Goal: Information Seeking & Learning: Learn about a topic

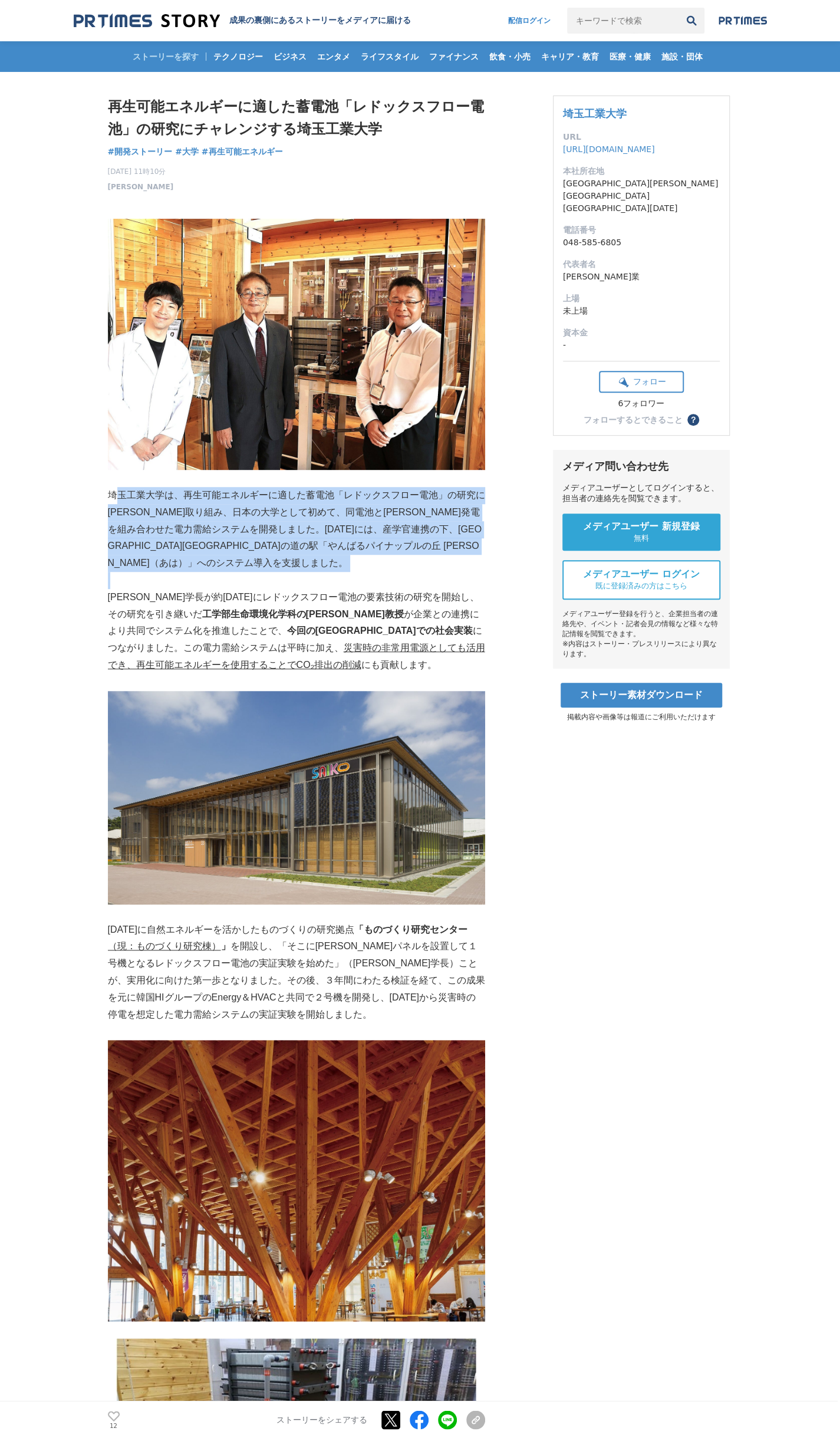
drag, startPoint x: 114, startPoint y: 498, endPoint x: 109, endPoint y: 567, distance: 69.2
click at [109, 572] on p at bounding box center [297, 580] width 377 height 17
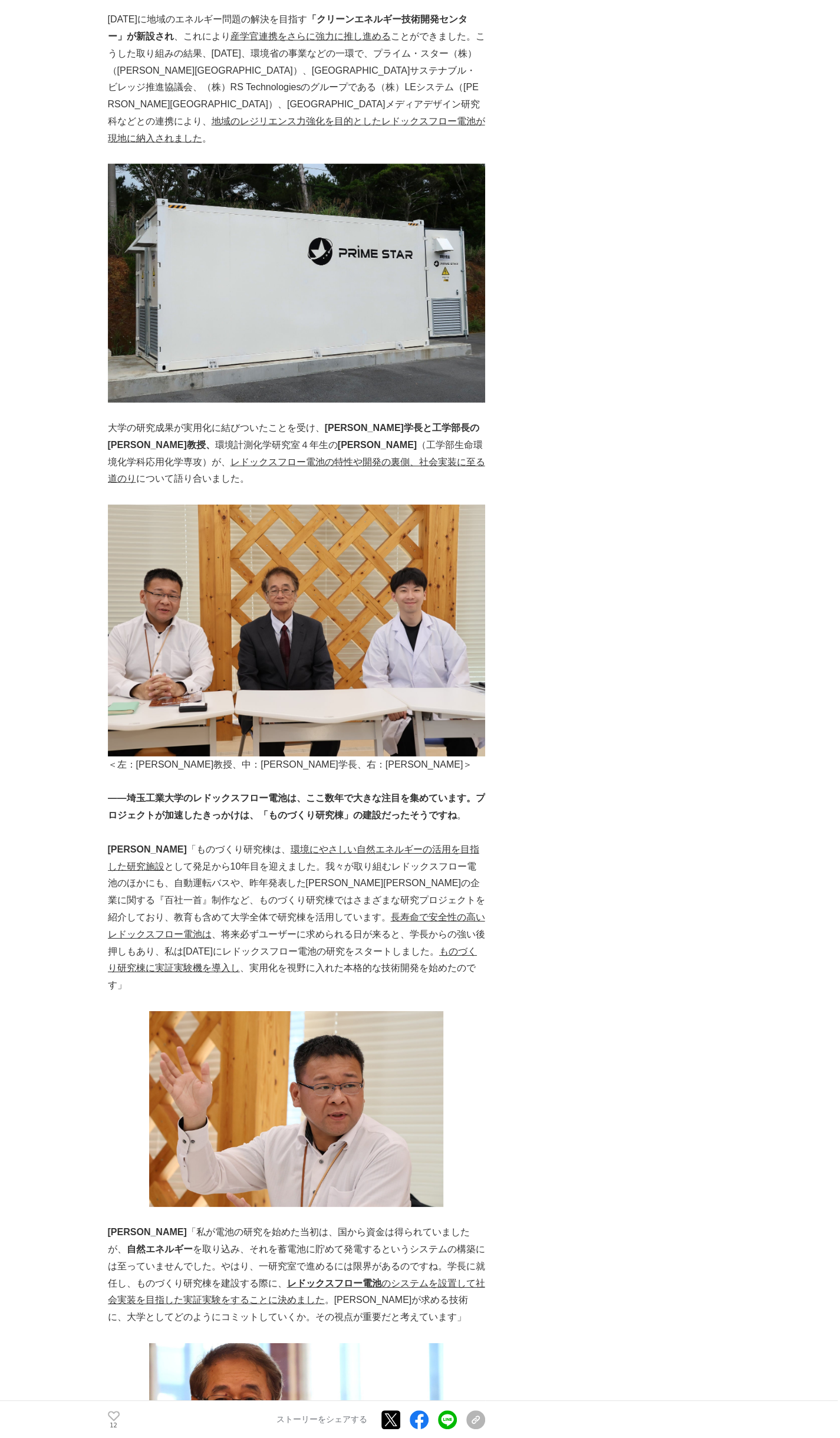
scroll to position [1769, 0]
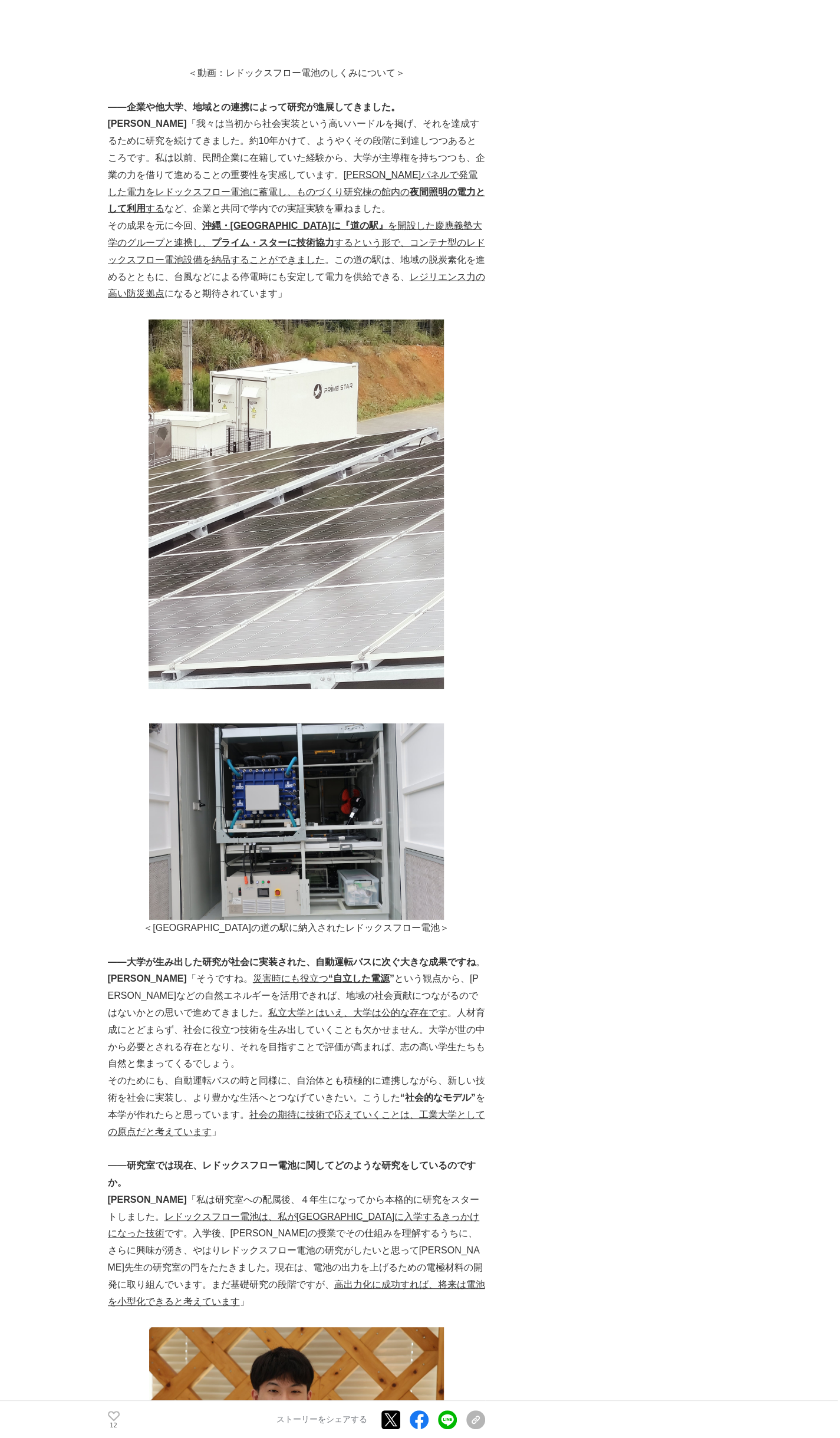
scroll to position [4285, 0]
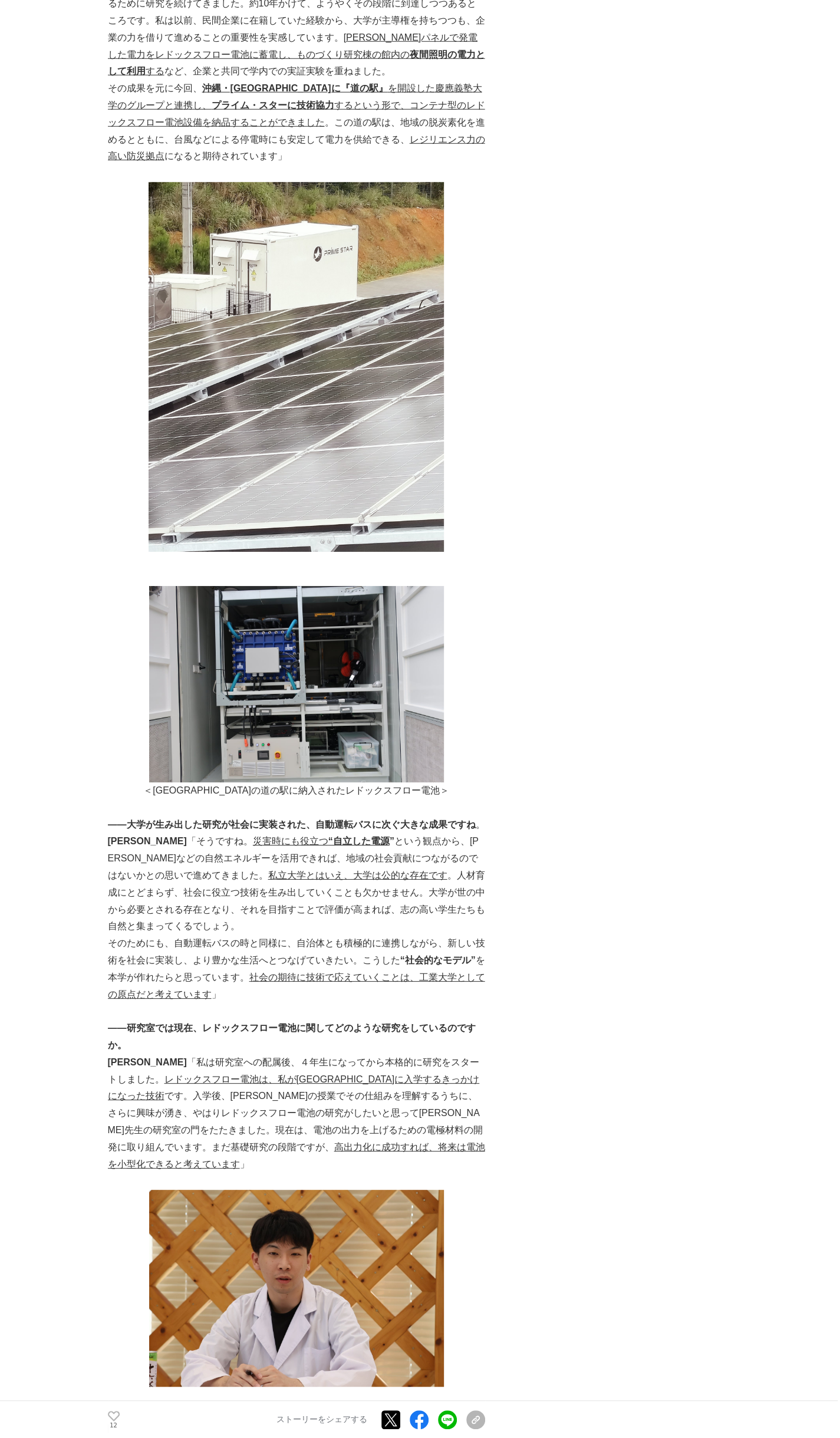
drag, startPoint x: 78, startPoint y: 529, endPoint x: 77, endPoint y: 549, distance: 20.0
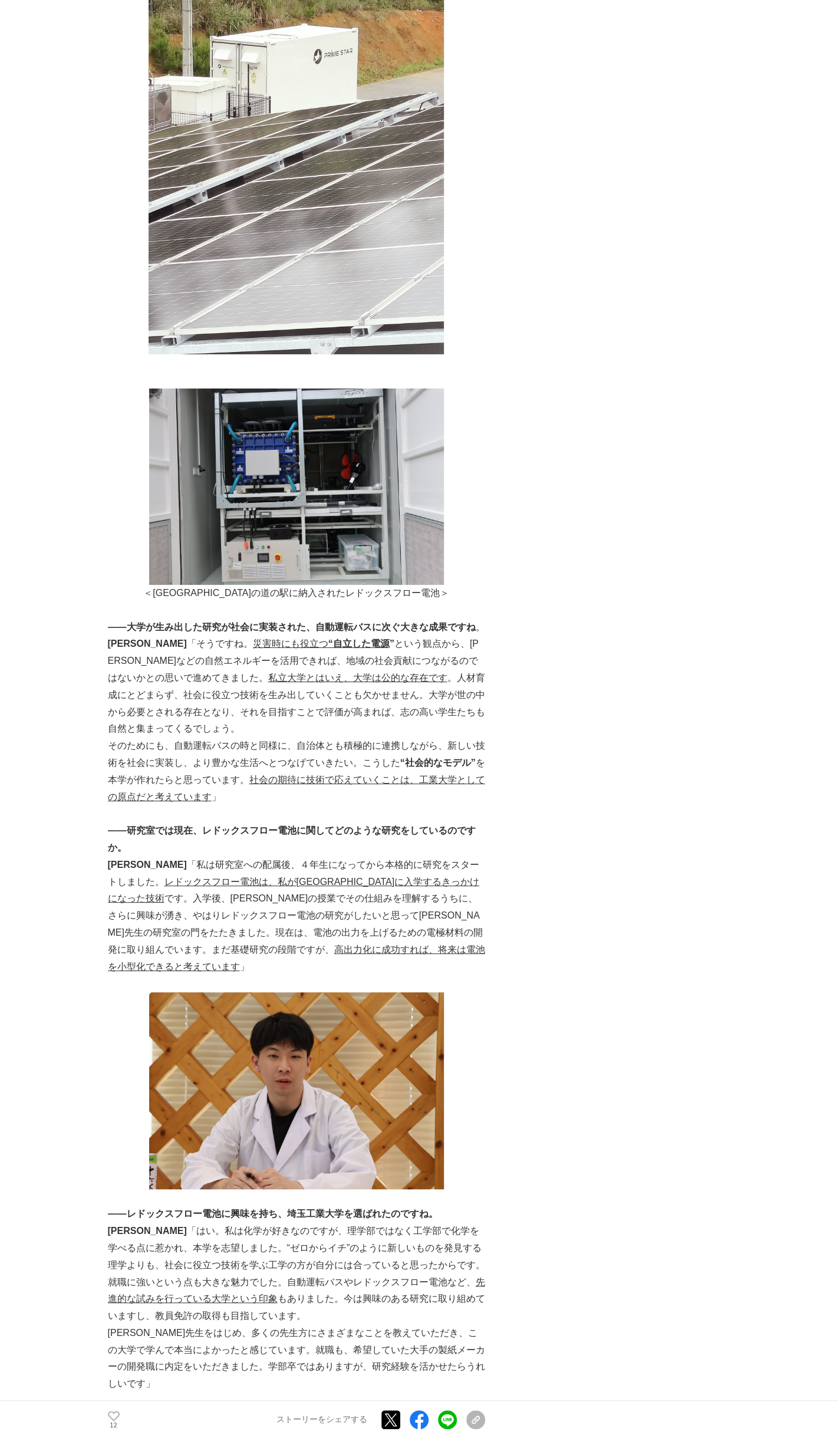
click at [368, 635] on p "[PERSON_NAME] 「そうですね。 災害時にも役立つ “自立した電源 ” という観点から、[PERSON_NAME]などの自然エネルギーを活用できれば…" at bounding box center [297, 686] width 377 height 102
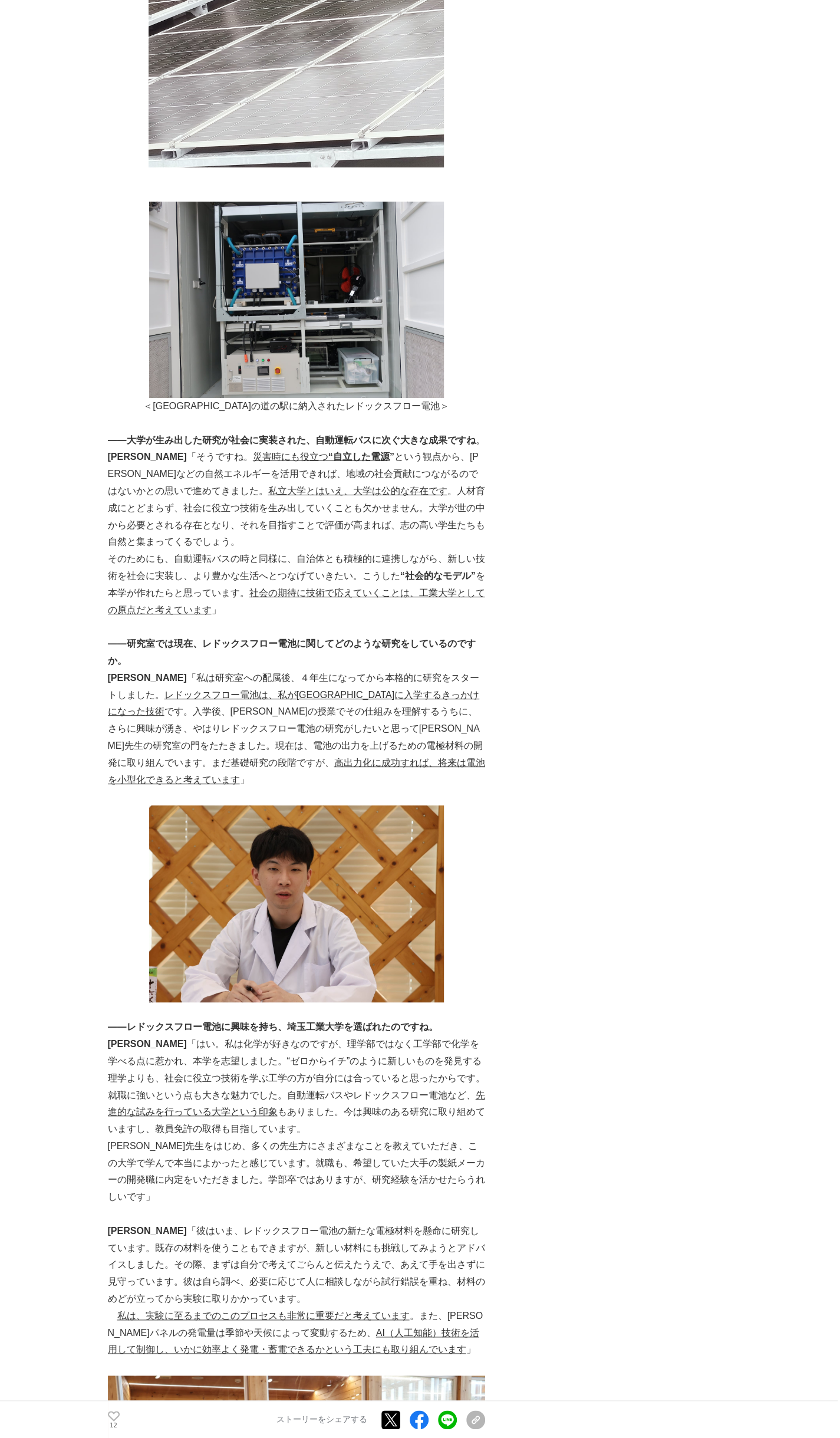
scroll to position [4756, 0]
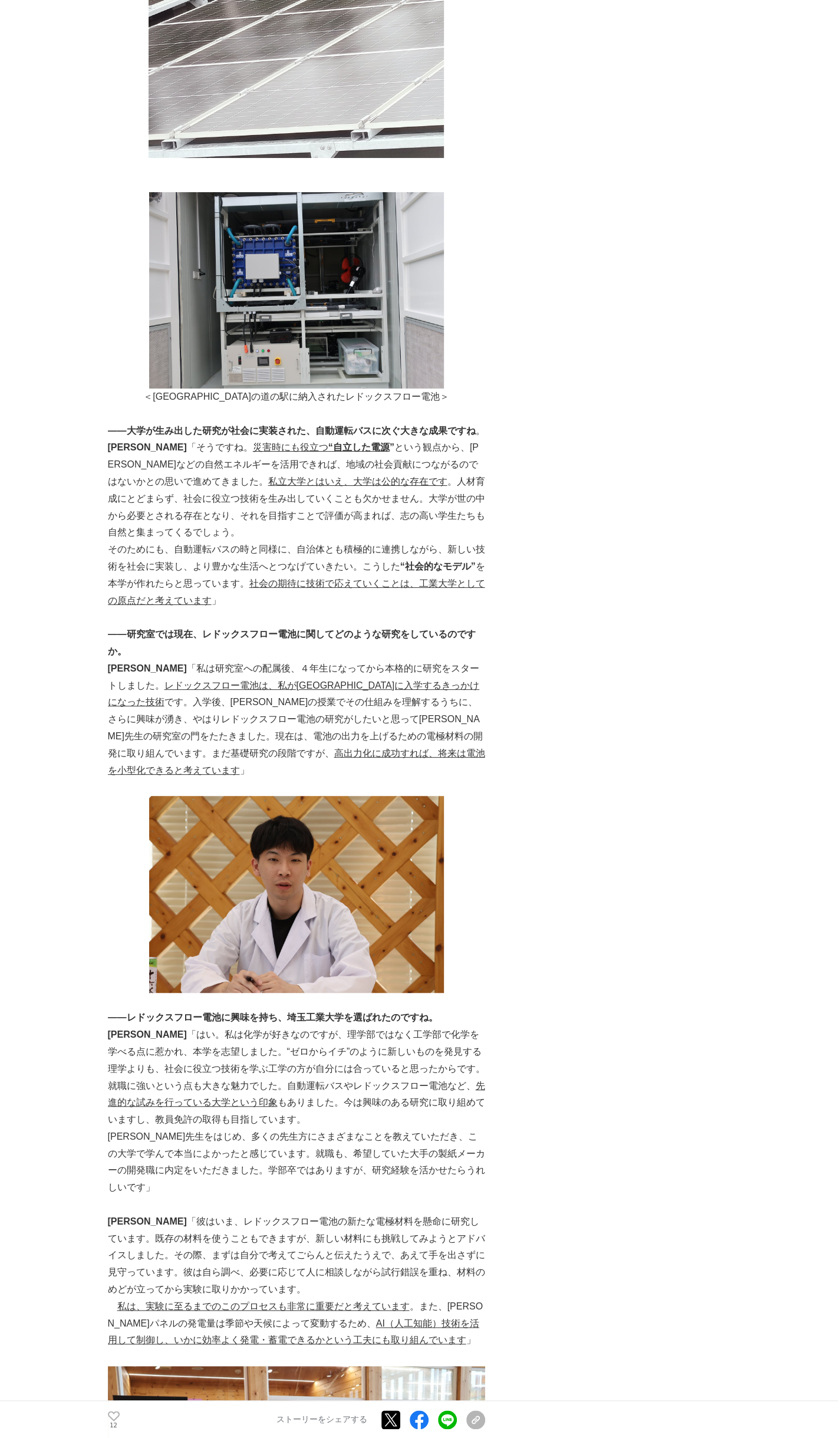
click at [299, 626] on p "――研究室では現在、レドックスフロー電池に関してどのような研究をしているのですか。" at bounding box center [297, 643] width 377 height 34
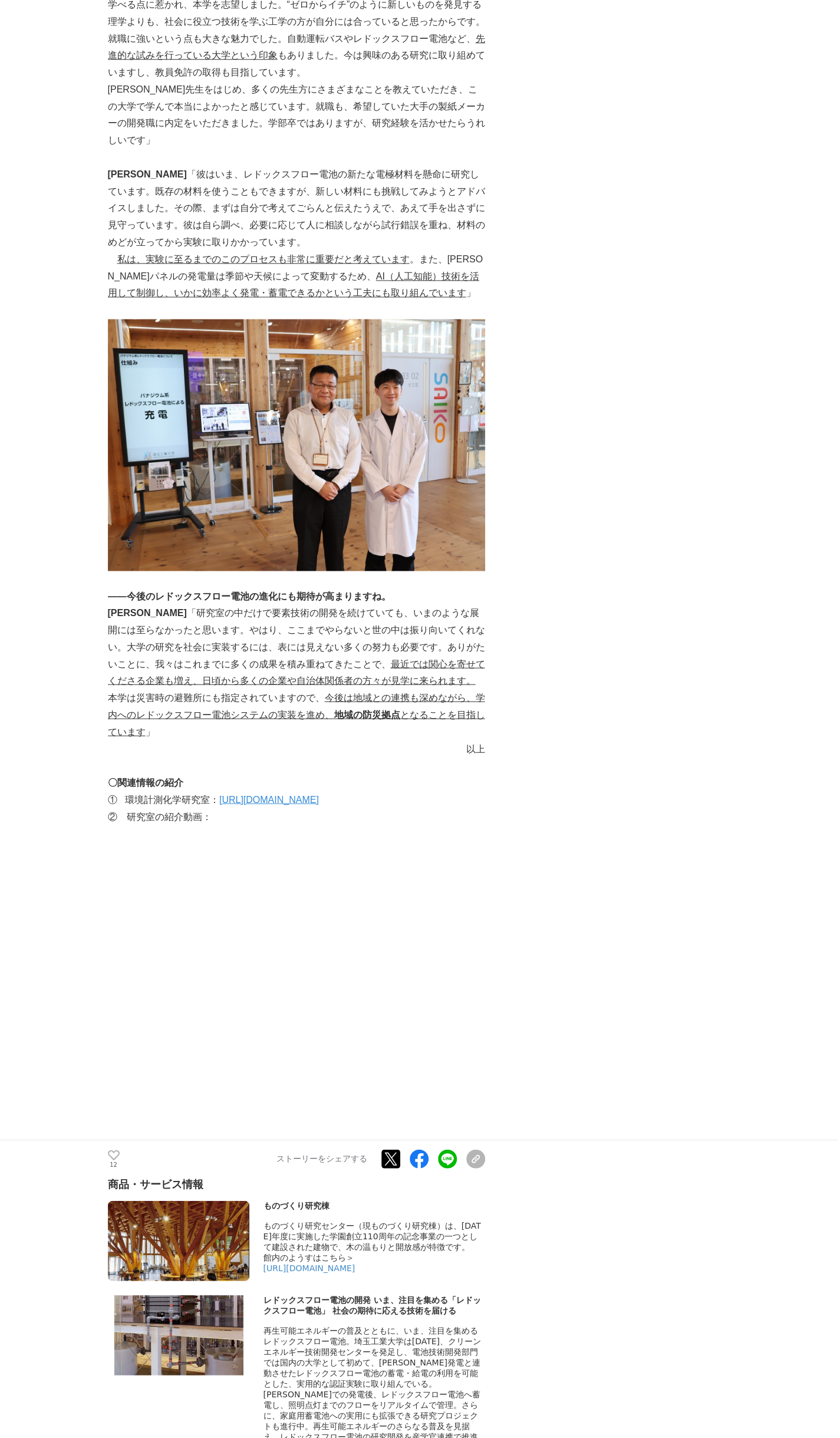
scroll to position [5622, 0]
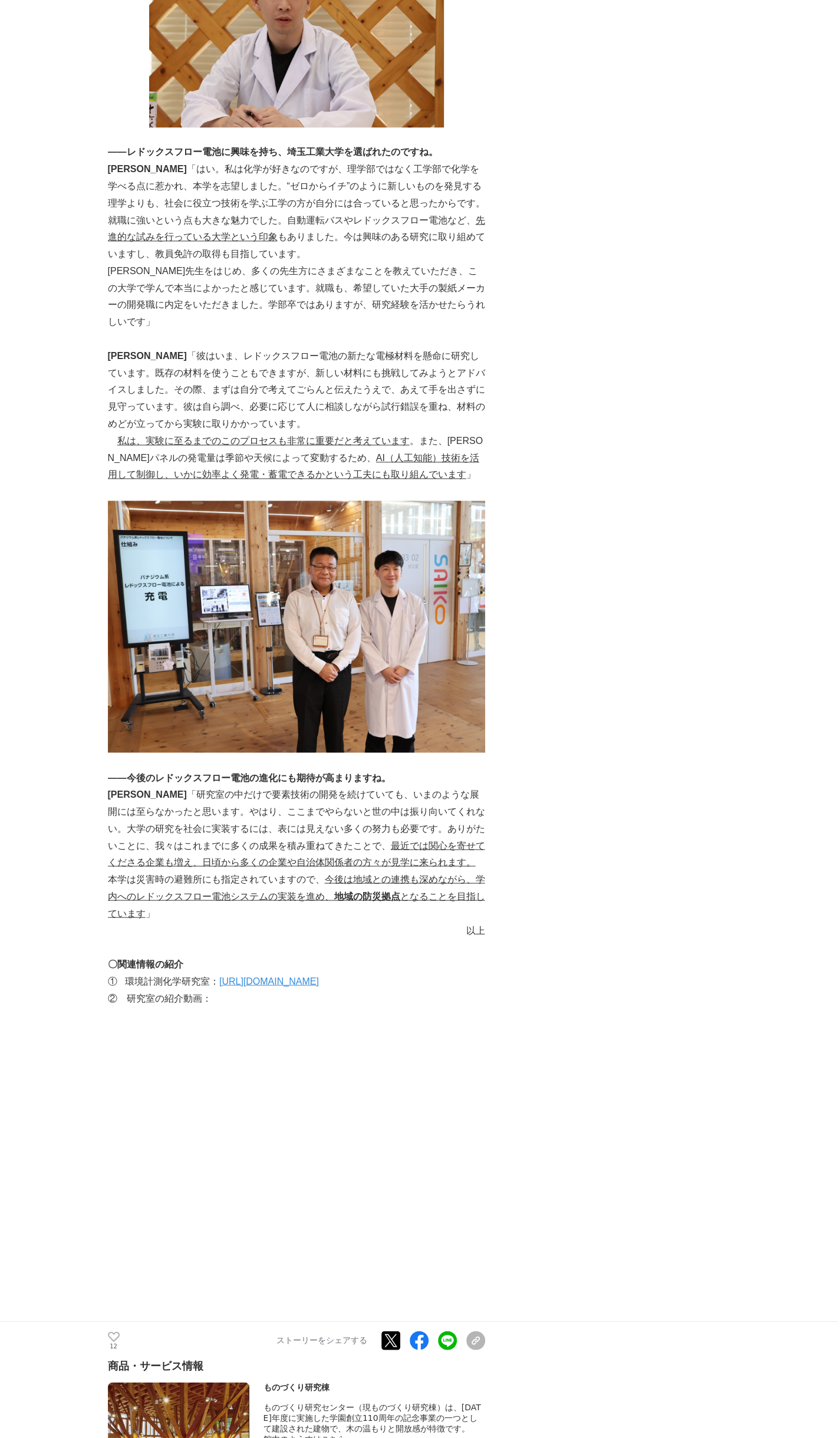
click at [225, 786] on p "[PERSON_NAME] 「研究室の中だけで要素技術の開発を続けていても、いまのような展開には至らなかったと思います。やはり、ここまでやらないと世の中は振り…" at bounding box center [297, 829] width 377 height 85
drag, startPoint x: 225, startPoint y: 691, endPoint x: 227, endPoint y: 712, distance: 21.1
click at [227, 786] on p "[PERSON_NAME] 「研究室の中だけで要素技術の開発を続けていても、いまのような展開には至らなかったと思います。やはり、ここまでやらないと世の中は振り…" at bounding box center [297, 829] width 377 height 85
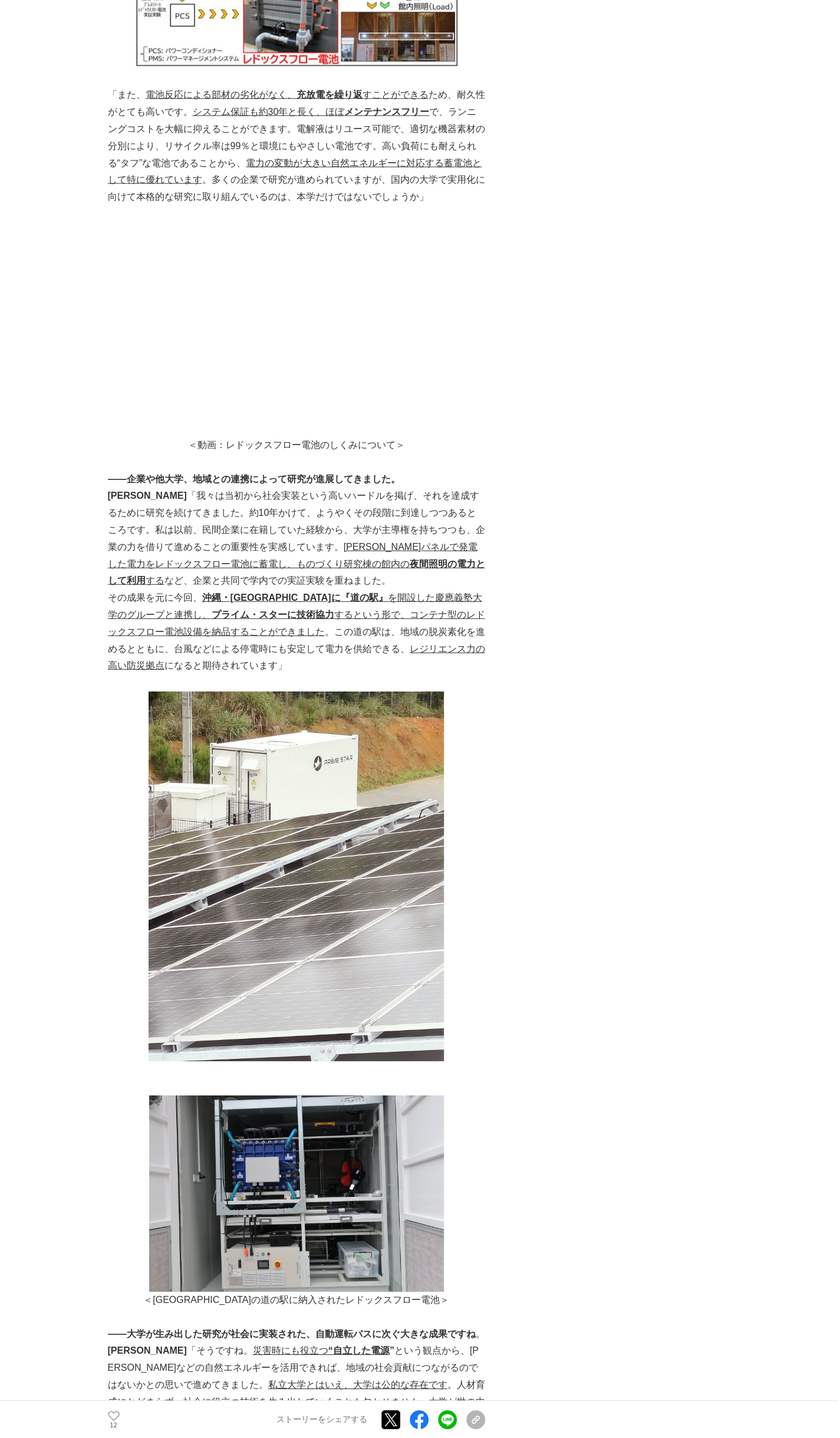
scroll to position [3066, 0]
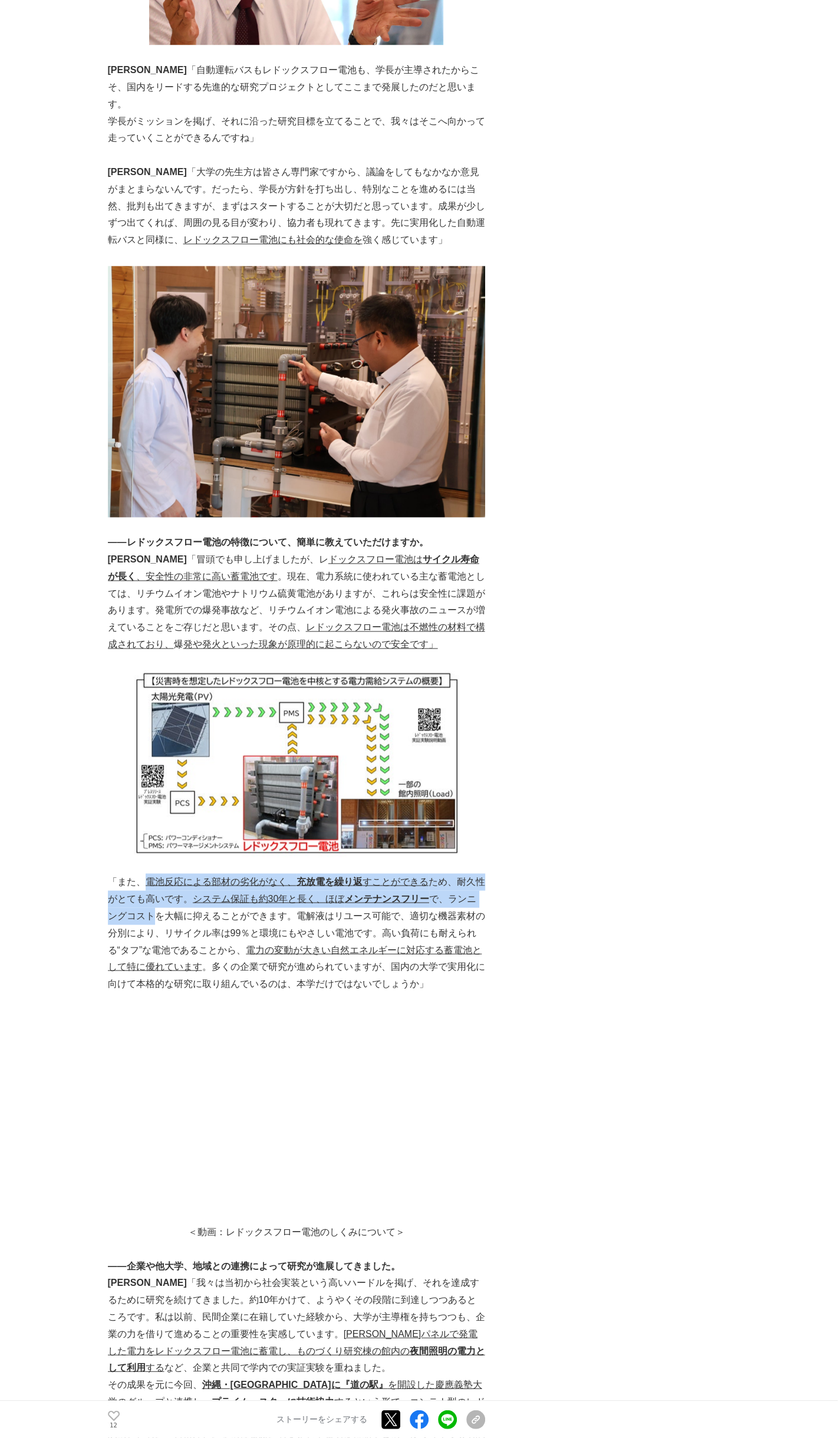
drag, startPoint x: 143, startPoint y: 817, endPoint x: 147, endPoint y: 848, distance: 31.3
click at [147, 873] on p "「また、 電池反応による部材の劣化がなく、 充放電を繰り返 すことができる ため、耐久性がとても高いです。 システム保証も約30年と長く、ほぼ メンテナンスフ…" at bounding box center [297, 932] width 377 height 119
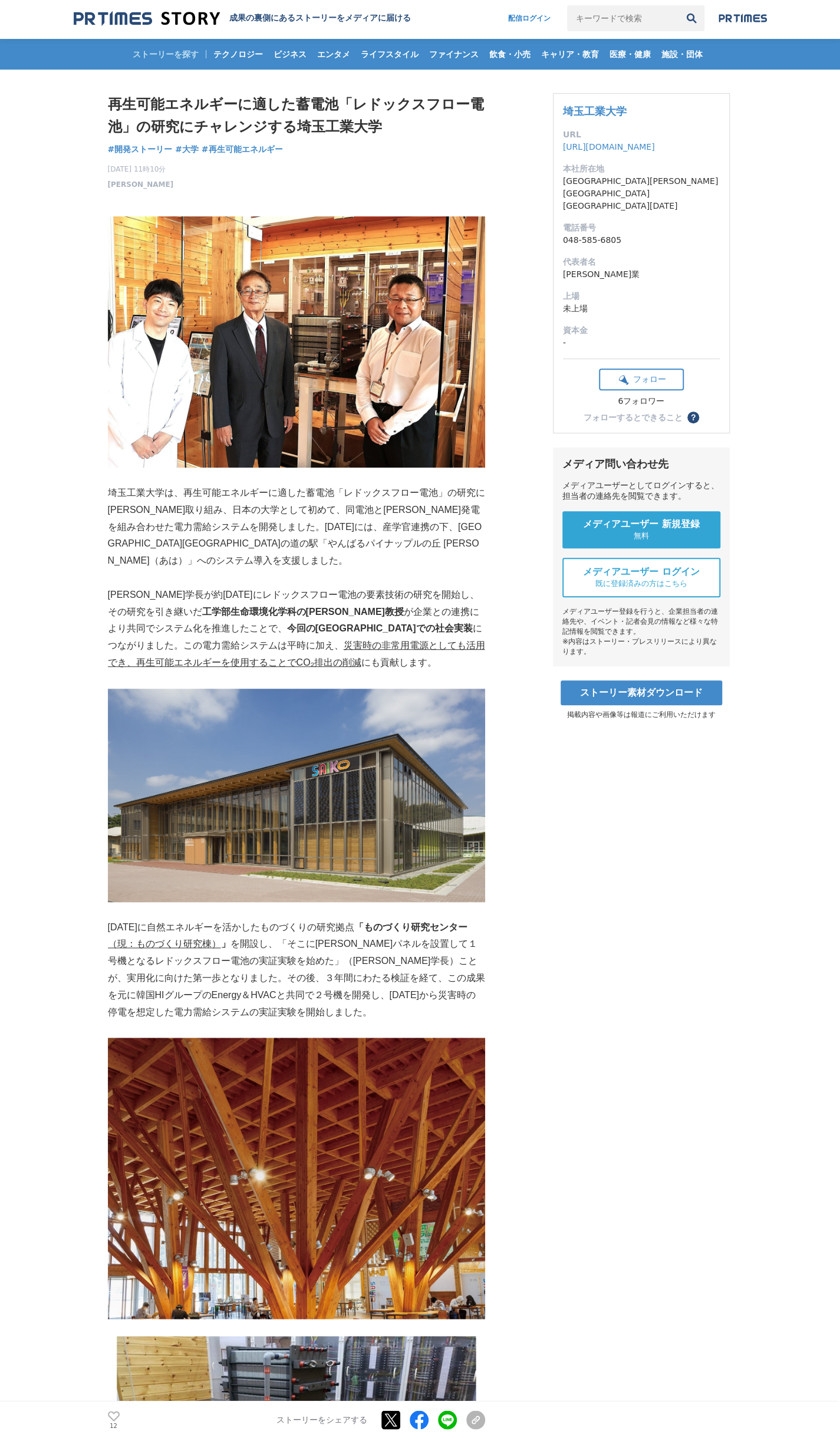
scroll to position [0, 0]
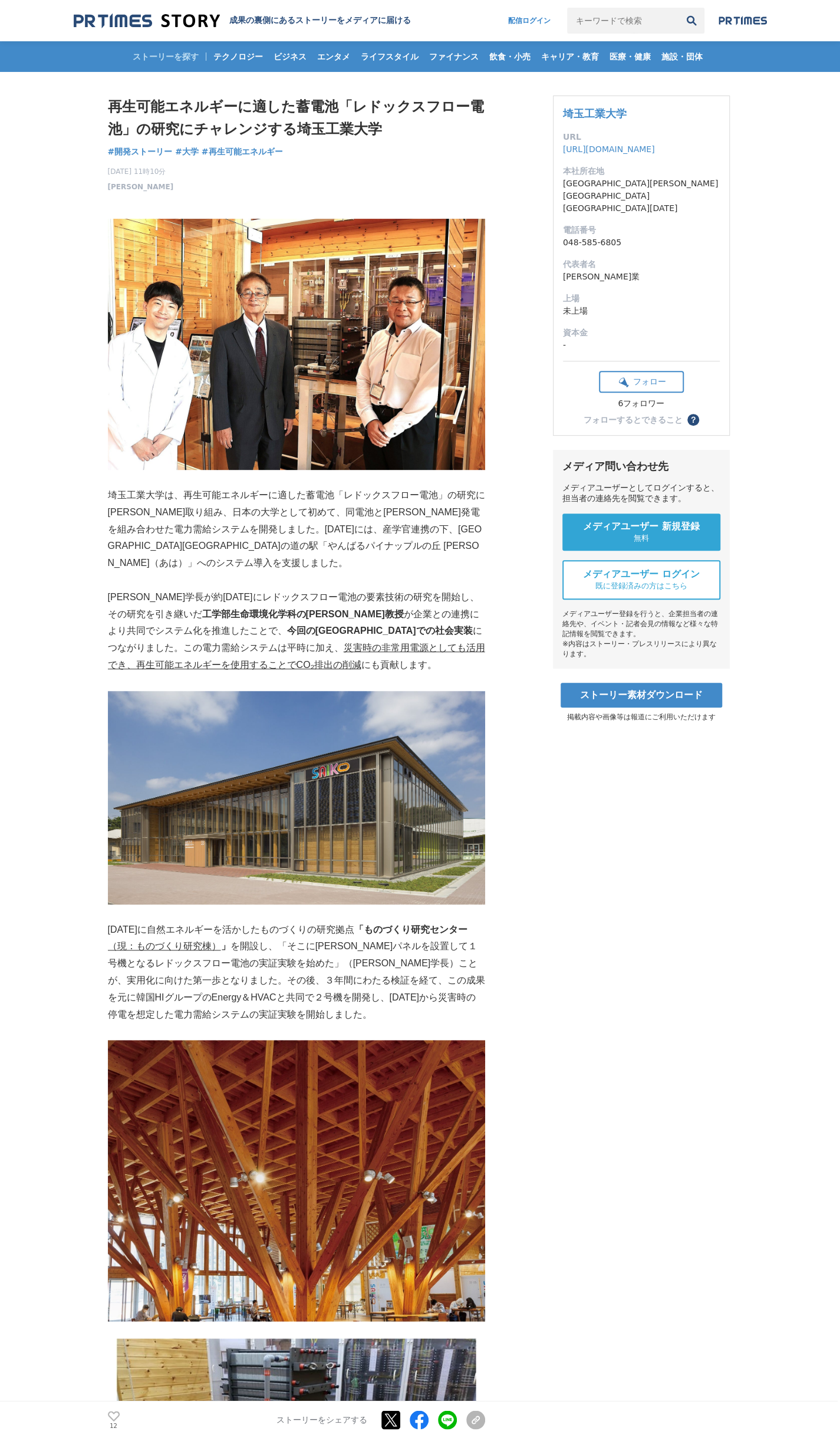
click at [177, 531] on p "埼玉工業大学は、再生可能エネルギーに適した蓄電池「レドックスフロー電池」の研究に[PERSON_NAME]取り組み、日本の大学として初めて、同電池と[PERS…" at bounding box center [297, 529] width 377 height 85
